Goal: Task Accomplishment & Management: Complete application form

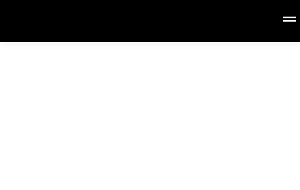
type input "株式会社アナログPR"
type input "[EMAIL_ADDRESS][DOMAIN_NAME]"
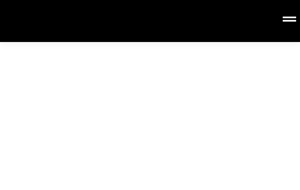
type input "株式会社アナログPR"
